Goal: Information Seeking & Learning: Learn about a topic

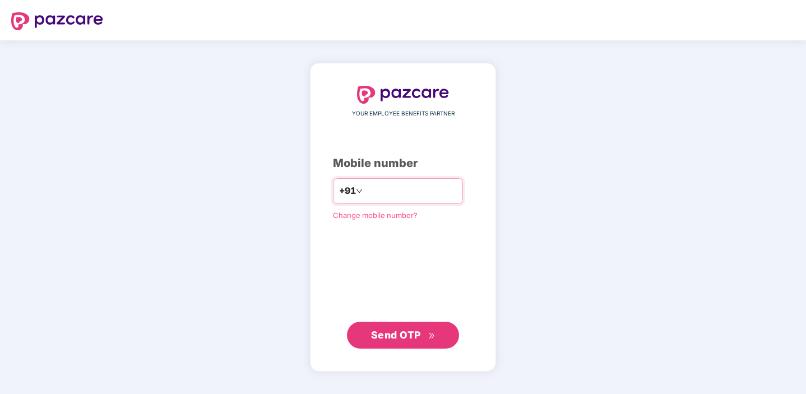
click at [382, 191] on input "number" at bounding box center [411, 191] width 92 height 18
type input "**********"
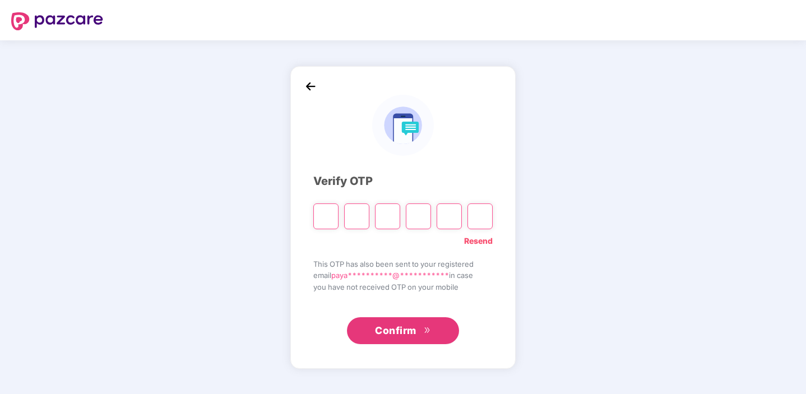
type input "*"
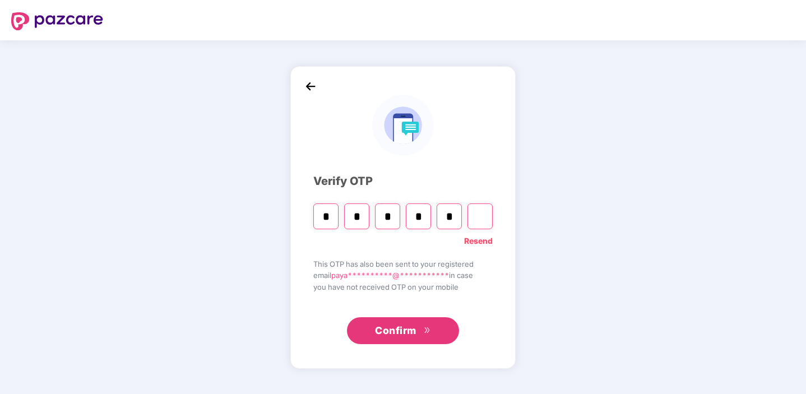
type input "*"
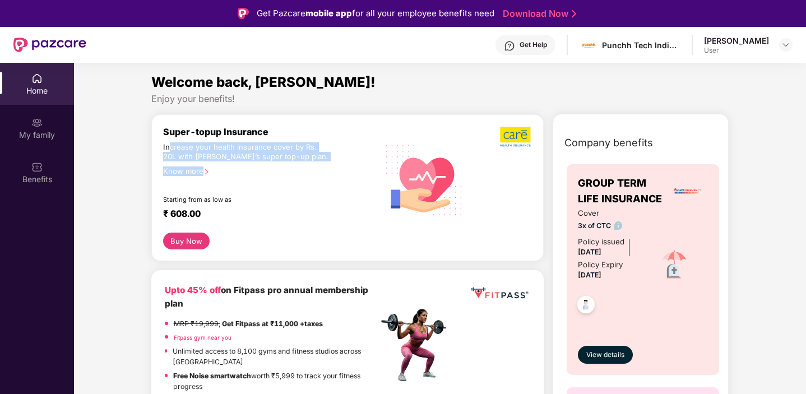
drag, startPoint x: 168, startPoint y: 149, endPoint x: 243, endPoint y: 172, distance: 78.6
click at [246, 174] on div "Super-topup Insurance Increase your health insurance cover by Rs. 20L with [PER…" at bounding box center [270, 179] width 215 height 107
click at [243, 172] on div "Know more" at bounding box center [267, 171] width 209 height 8
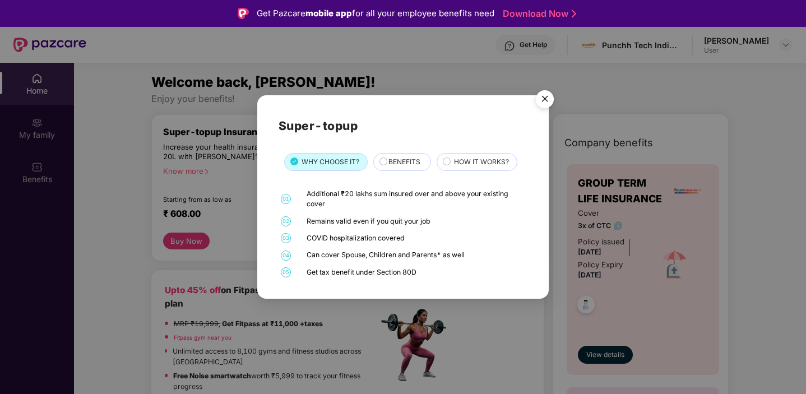
click at [545, 102] on img "Close" at bounding box center [544, 100] width 31 height 31
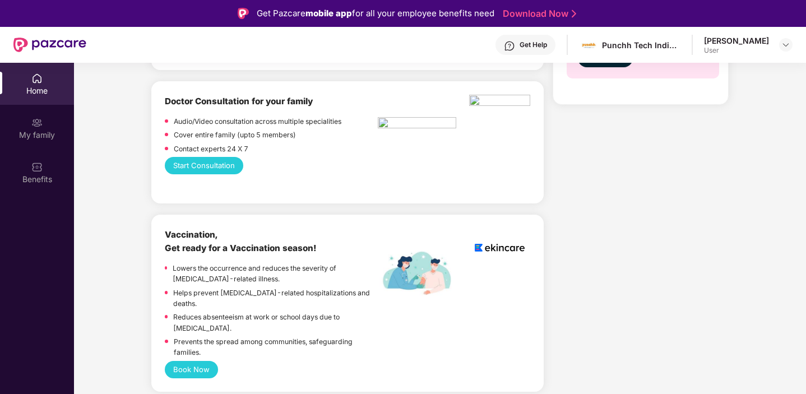
scroll to position [536, 0]
click at [211, 170] on button "Start Consultation" at bounding box center [204, 166] width 79 height 17
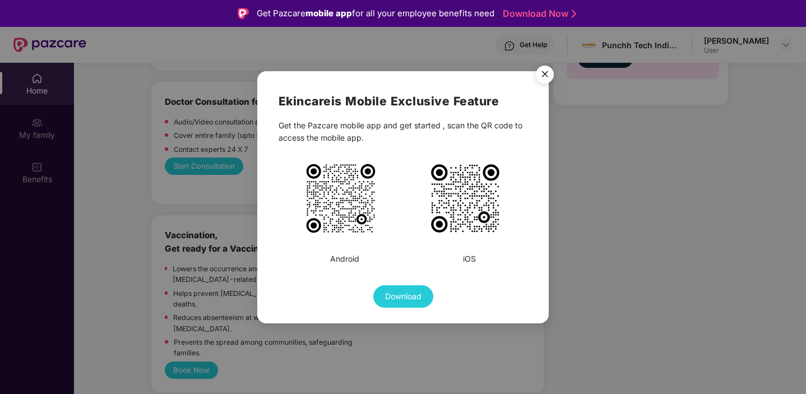
click at [545, 76] on img "Close" at bounding box center [544, 76] width 31 height 31
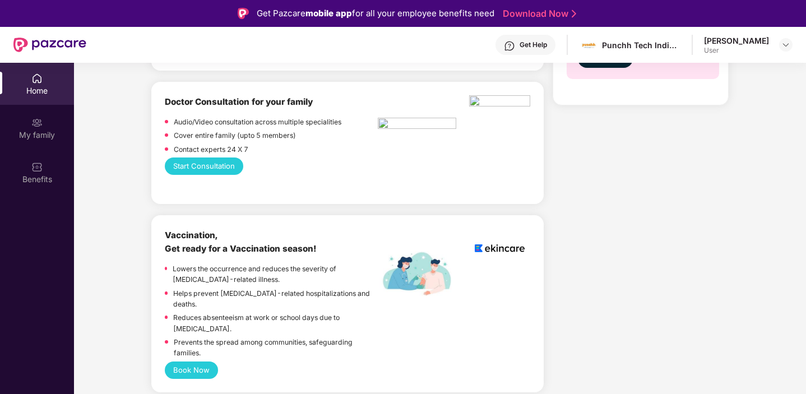
click at [220, 165] on button "Start Consultation" at bounding box center [204, 166] width 79 height 17
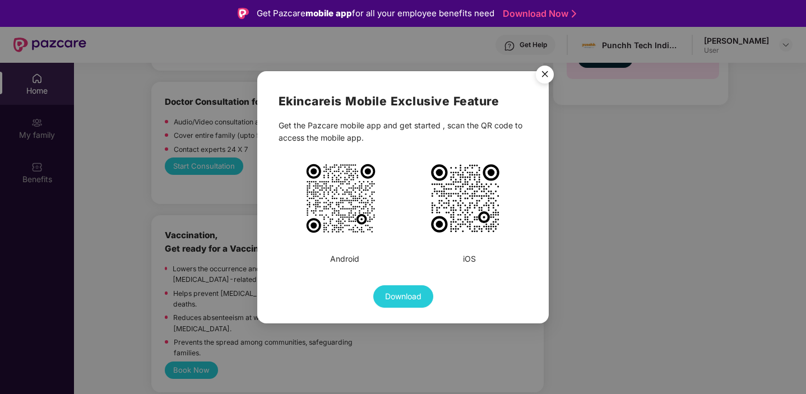
click at [544, 75] on img "Close" at bounding box center [544, 76] width 31 height 31
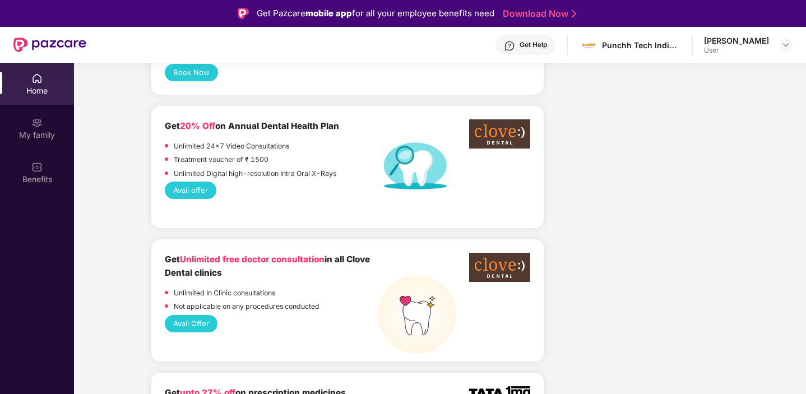
scroll to position [832, 0]
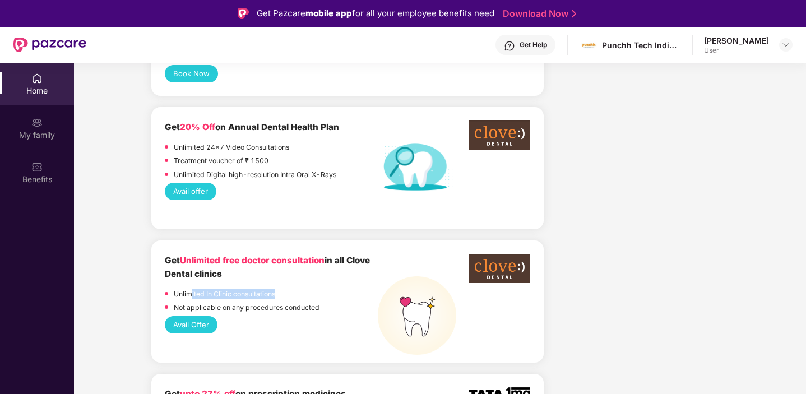
drag, startPoint x: 192, startPoint y: 273, endPoint x: 334, endPoint y: 275, distance: 141.3
click at [334, 289] on div "Unlimited In Clinic consultations" at bounding box center [271, 295] width 213 height 13
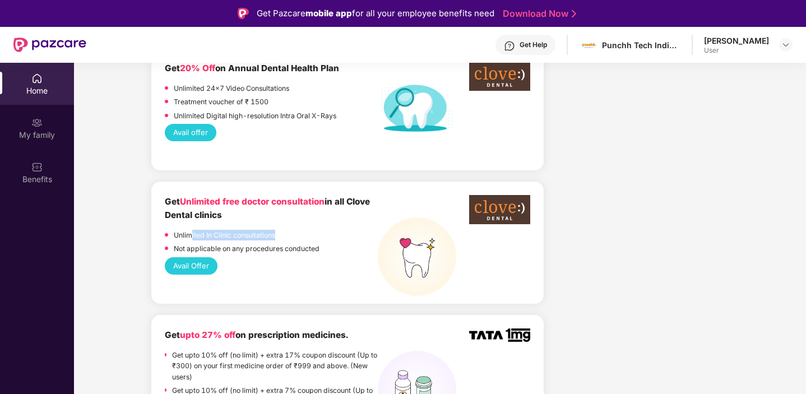
scroll to position [897, 0]
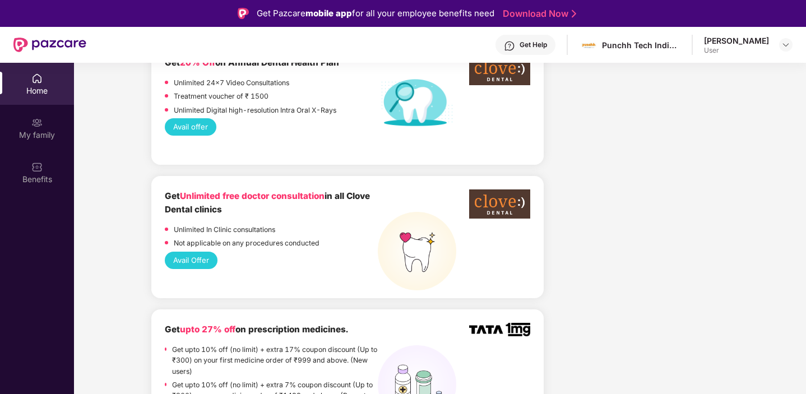
click at [334, 275] on div "Get Unlimited free doctor consultation in all Clove Dental clinics Unlimited In…" at bounding box center [347, 237] width 393 height 122
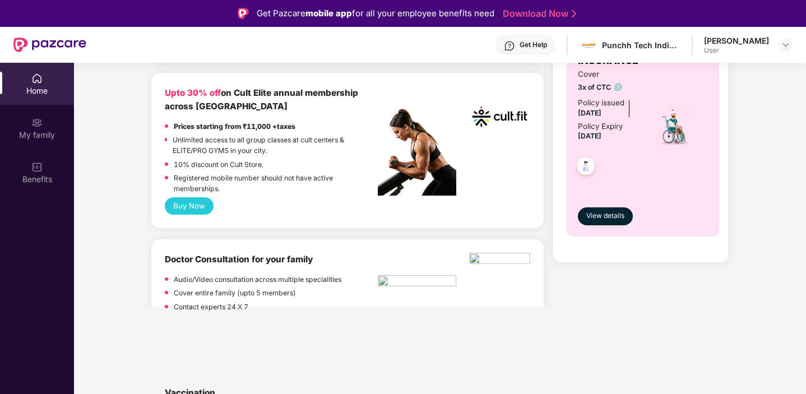
scroll to position [0, 0]
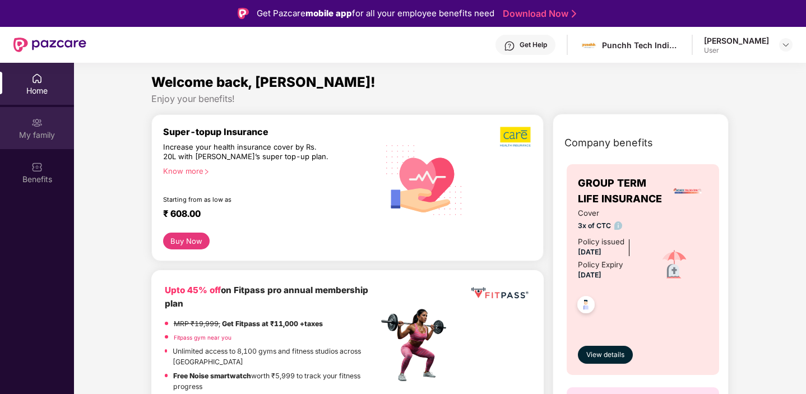
click at [36, 112] on div "My family" at bounding box center [37, 128] width 74 height 42
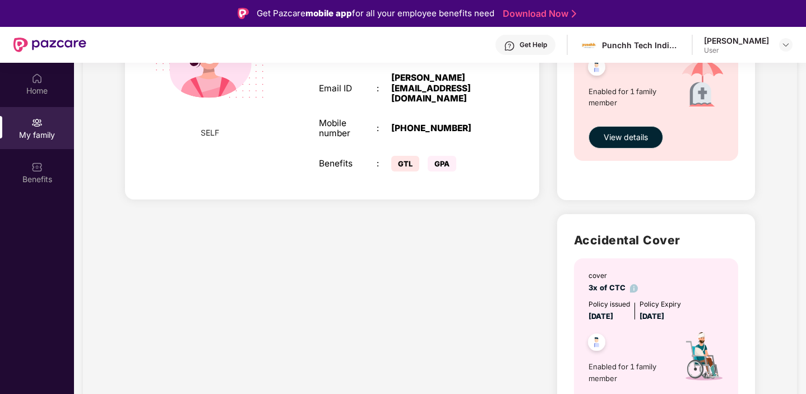
scroll to position [205, 0]
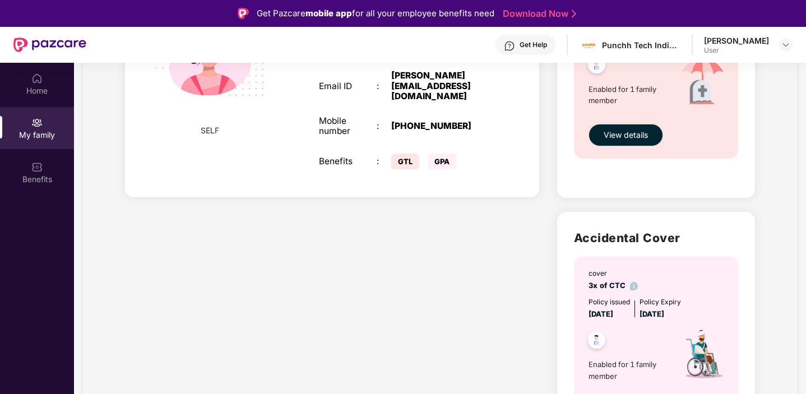
click at [439, 154] on span "GPA" at bounding box center [442, 162] width 29 height 16
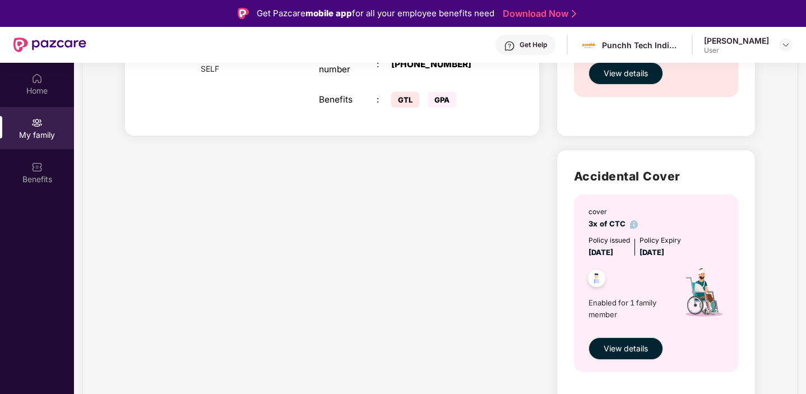
scroll to position [263, 0]
